Goal: Information Seeking & Learning: Learn about a topic

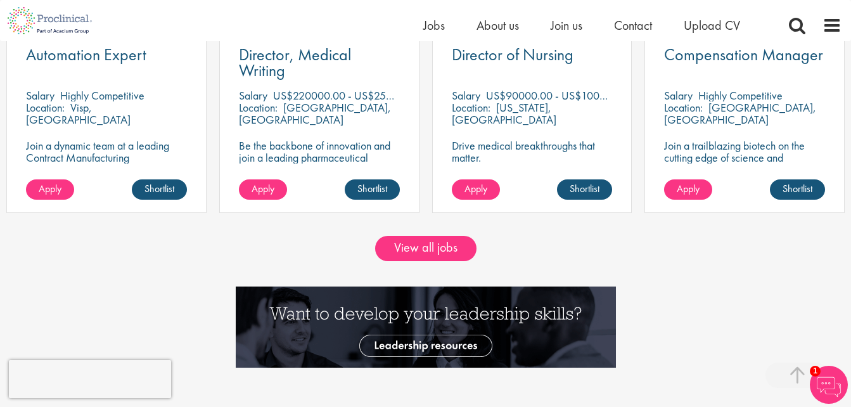
scroll to position [1140, 0]
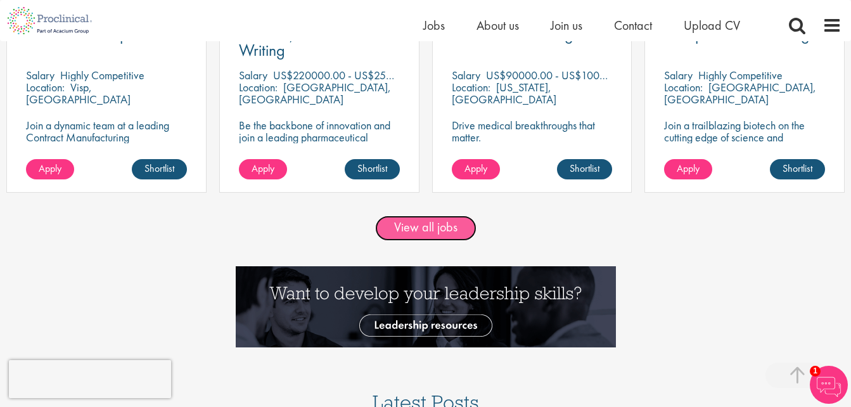
click at [444, 233] on link "View all jobs" at bounding box center [425, 227] width 101 height 25
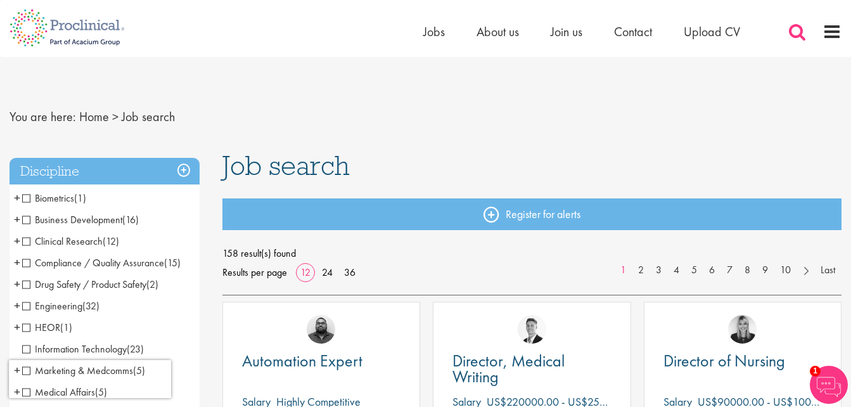
click at [795, 24] on span at bounding box center [797, 31] width 19 height 19
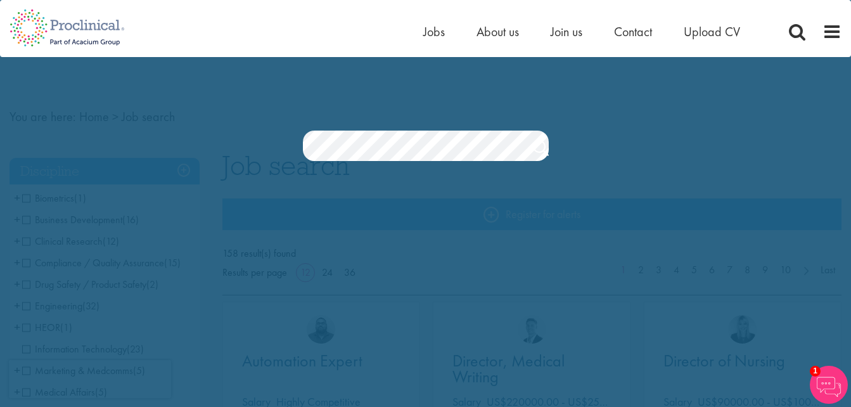
scroll to position [0, 305]
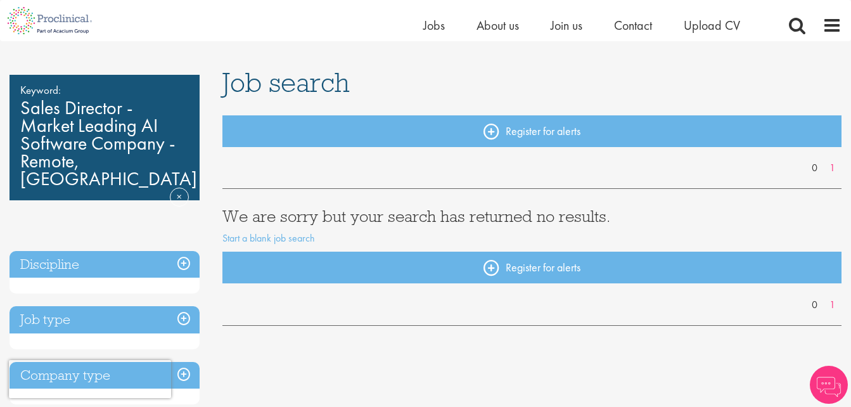
scroll to position [63, 0]
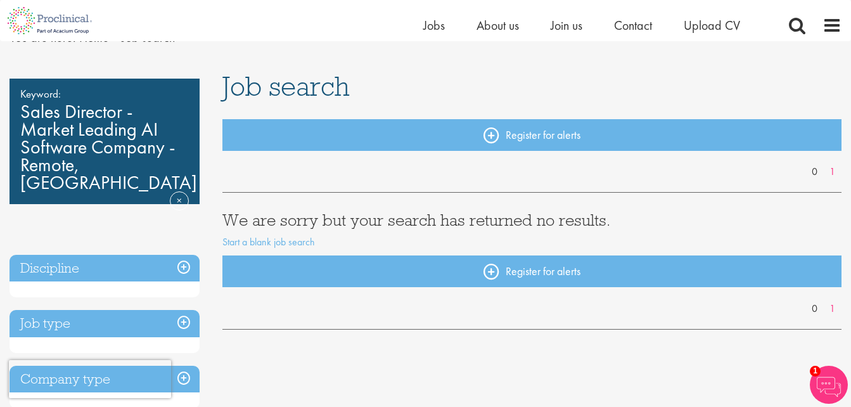
click at [106, 142] on div "Keyword: Sales Director - Market Leading AI Software Company - Remote, UK Remove" at bounding box center [105, 141] width 190 height 125
click at [78, 125] on div "Keyword: Sales Director - Market Leading AI Software Company - Remote, UK Remove" at bounding box center [105, 141] width 190 height 125
click at [798, 27] on span at bounding box center [797, 25] width 19 height 19
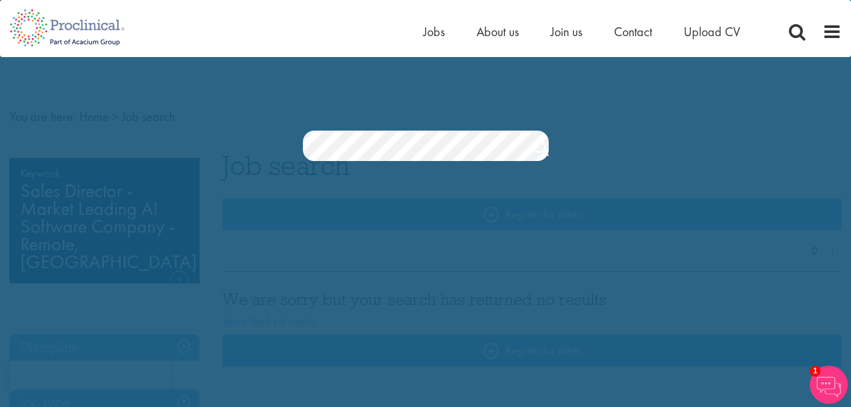
scroll to position [0, 369]
click at [571, 149] on section "Jobs Search" at bounding box center [425, 146] width 851 height 30
click at [546, 149] on link "Search" at bounding box center [541, 149] width 16 height 25
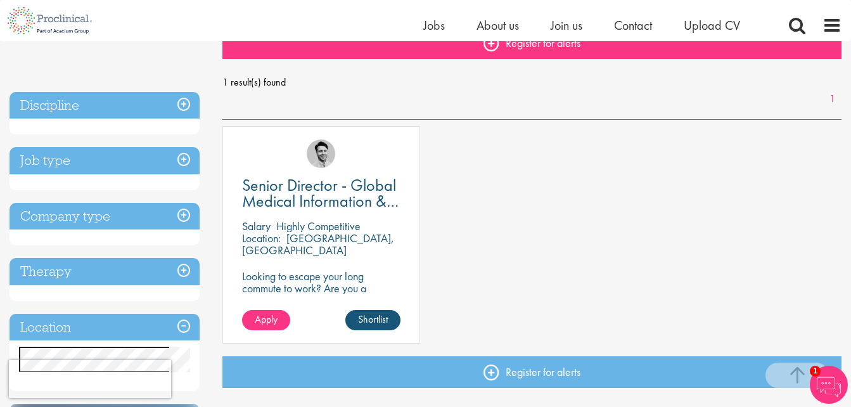
scroll to position [127, 0]
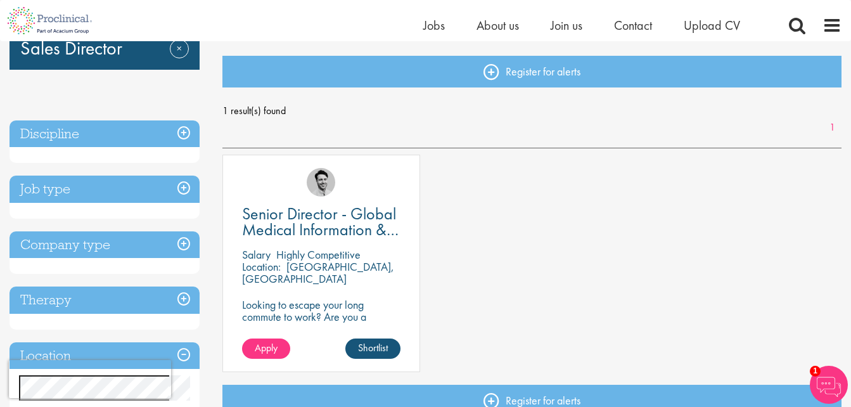
click at [303, 243] on div "Senior Director - Global Medical Information & Medical Affairs Salary Highly Co…" at bounding box center [321, 263] width 198 height 217
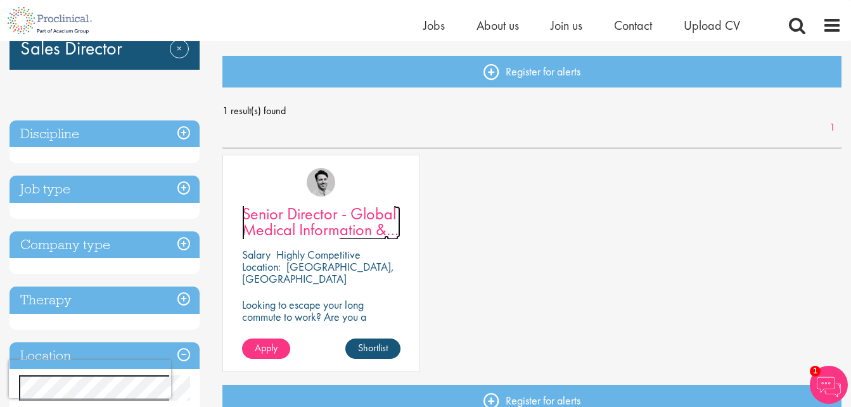
click at [321, 213] on span "Senior Director - Global Medical Information & Medical Affairs" at bounding box center [320, 229] width 156 height 53
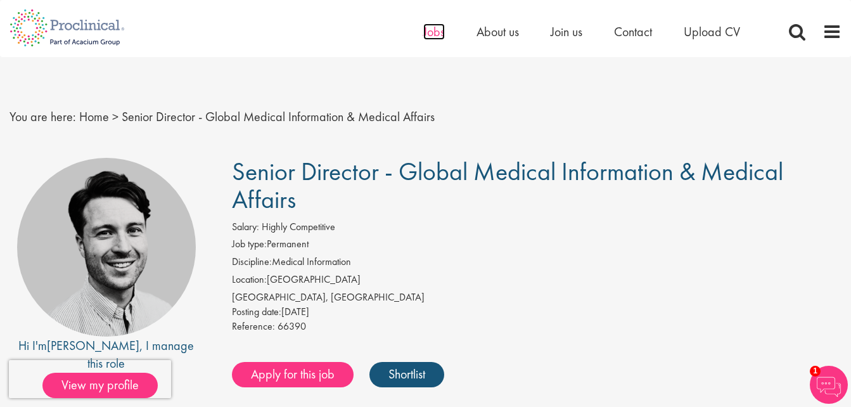
click at [431, 30] on span "Jobs" at bounding box center [434, 31] width 22 height 16
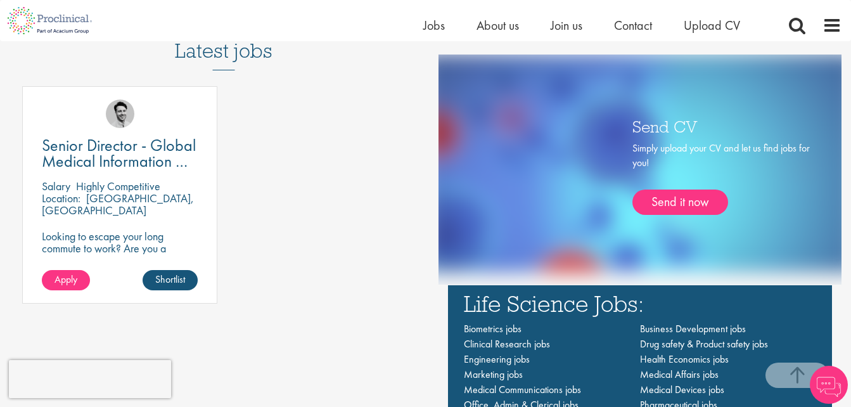
scroll to position [760, 0]
